Goal: Communication & Community: Submit feedback/report problem

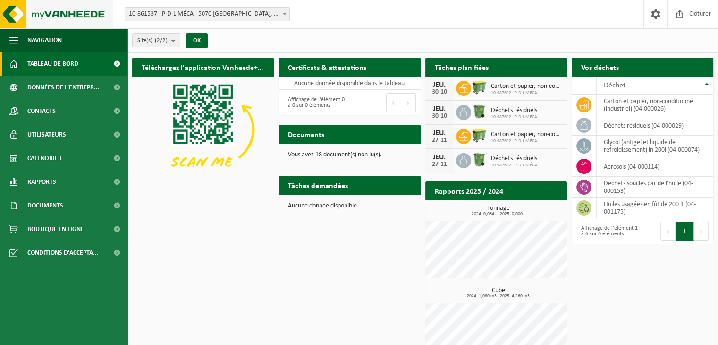
click at [8, 2] on img at bounding box center [56, 14] width 113 height 28
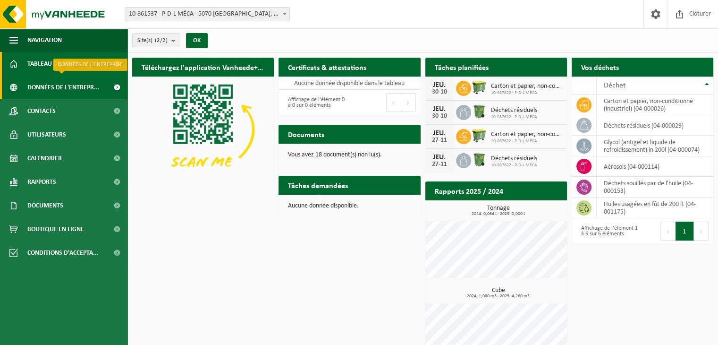
click at [72, 91] on span "Données de l'entrepr..." at bounding box center [63, 88] width 72 height 24
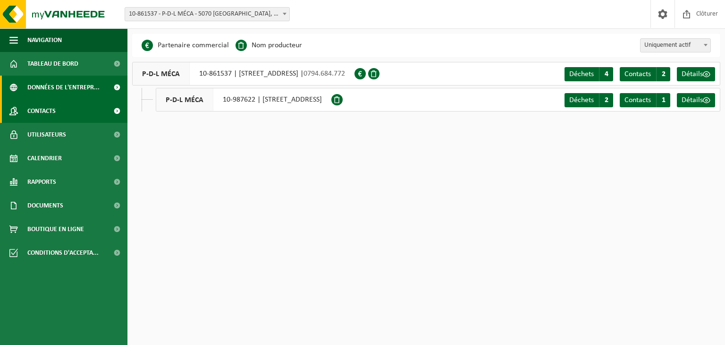
click at [81, 112] on link "Contacts" at bounding box center [63, 111] width 127 height 24
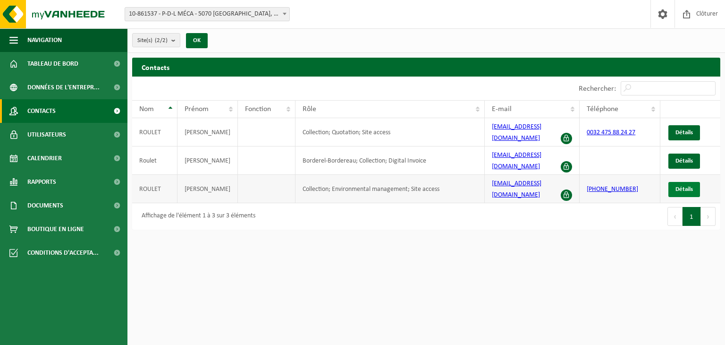
click at [694, 182] on link "Détails" at bounding box center [684, 189] width 32 height 15
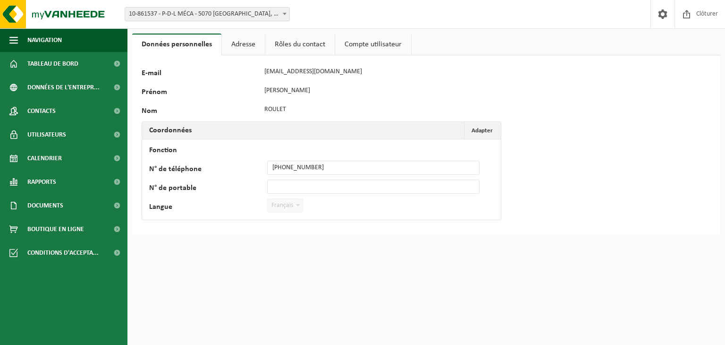
click at [243, 46] on link "Adresse" at bounding box center [243, 45] width 43 height 22
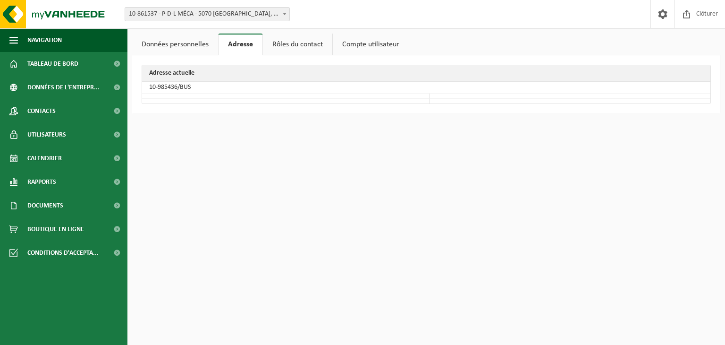
click at [293, 45] on link "Rôles du contact" at bounding box center [297, 45] width 69 height 22
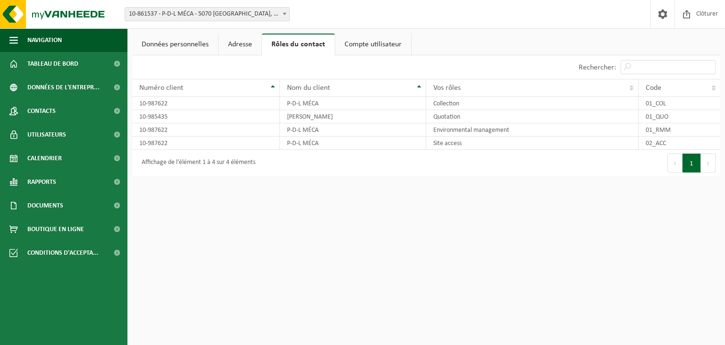
click at [366, 48] on link "Compte utilisateur" at bounding box center [373, 45] width 76 height 22
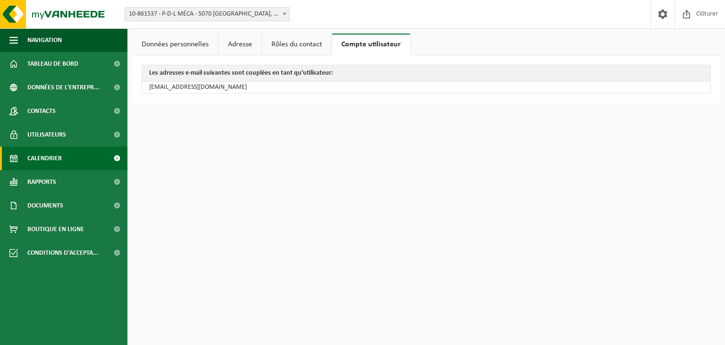
click at [58, 159] on span "Calendrier" at bounding box center [44, 158] width 34 height 24
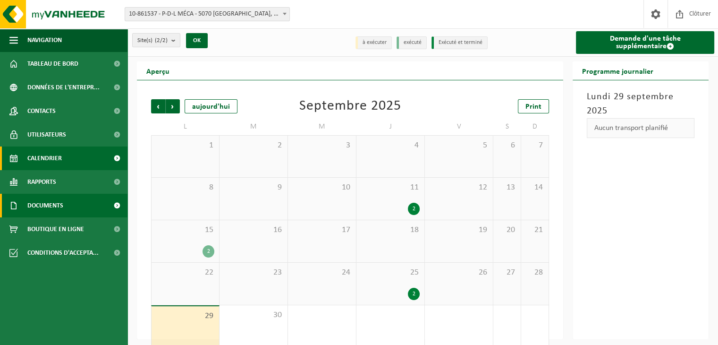
click at [83, 204] on link "Documents" at bounding box center [63, 206] width 127 height 24
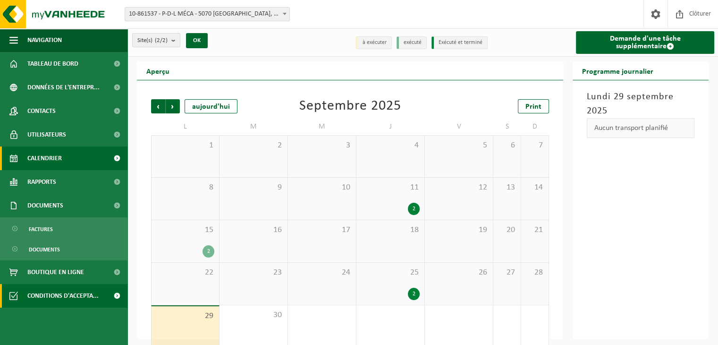
click at [88, 295] on span "Conditions d'accepta..." at bounding box center [62, 296] width 71 height 24
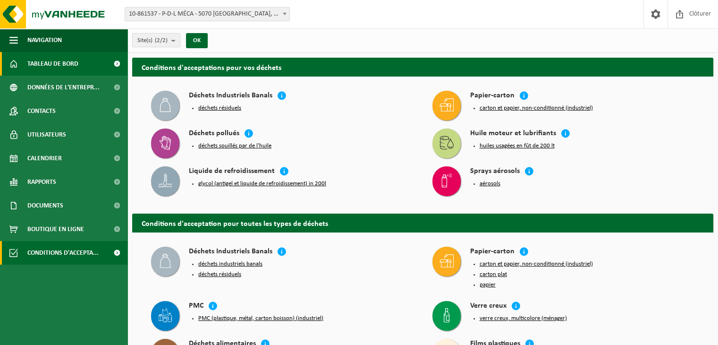
click at [92, 67] on link "Tableau de bord" at bounding box center [63, 64] width 127 height 24
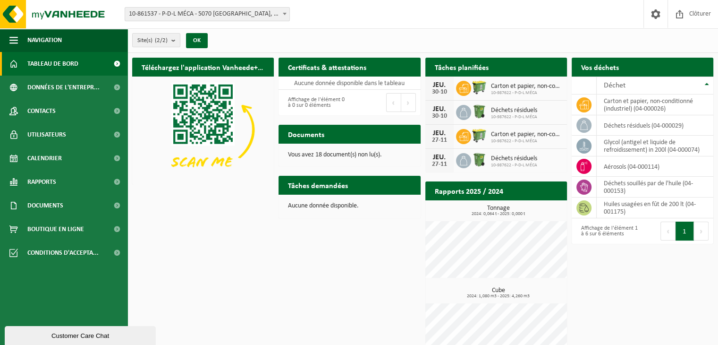
click at [79, 334] on div "Customer Care Chat" at bounding box center [80, 335] width 137 height 7
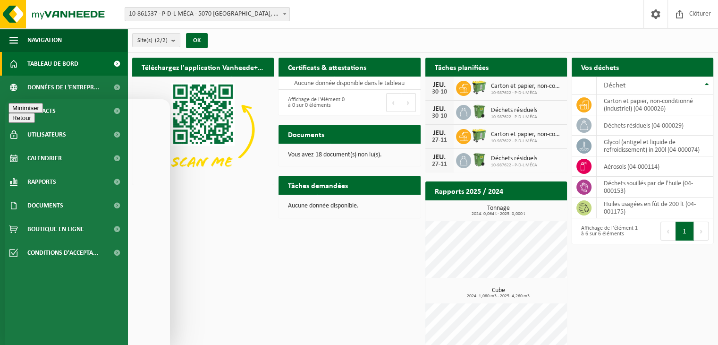
paste textarea "Madame, Monsieur, Une fois encore, votre camion devait passer jeudi pour enleve…"
type textarea "Madame, Monsieur, Une fois encore, votre camion devait passer jeudi pour enleve…"
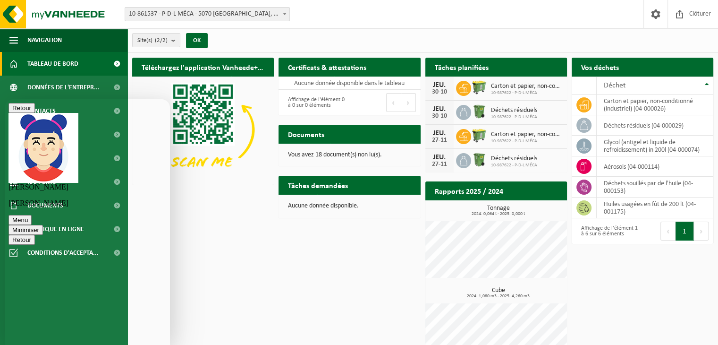
scroll to position [254, 0]
